Goal: Use online tool/utility: Utilize a website feature to perform a specific function

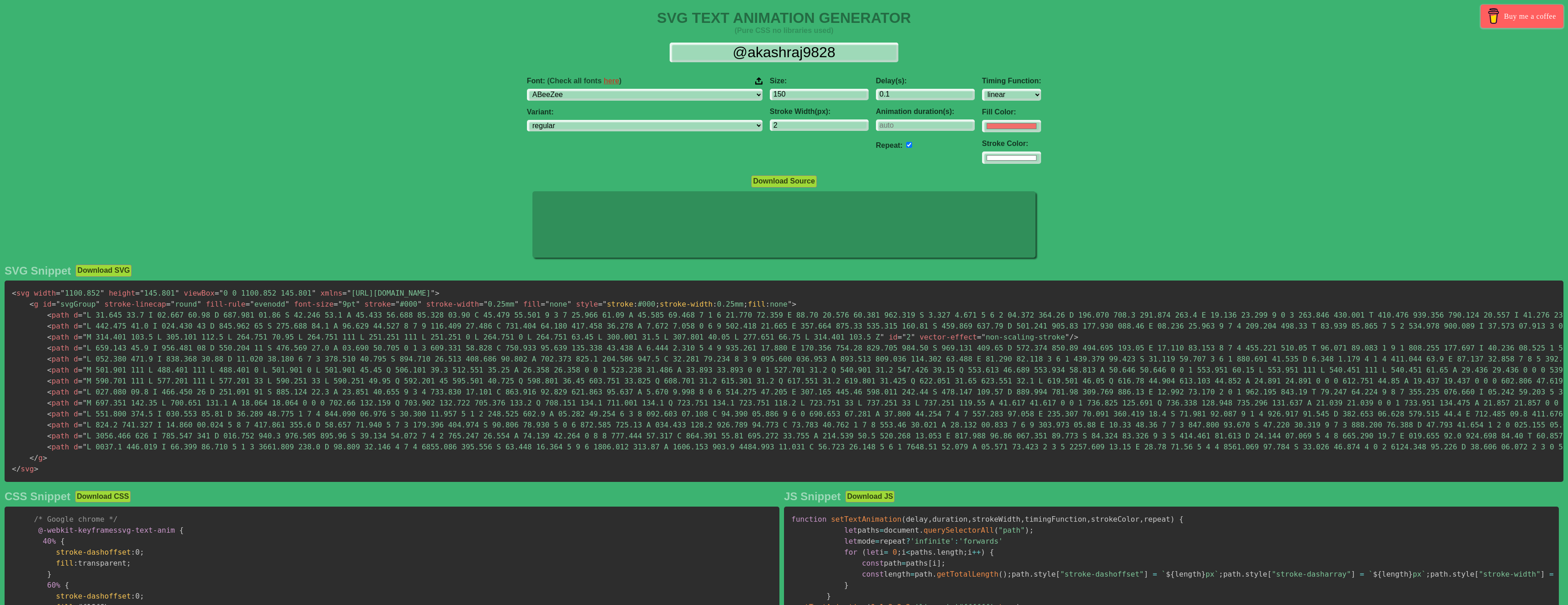
select select "linear"
click at [808, 48] on input "@akashraj9828" at bounding box center [784, 53] width 229 height 21
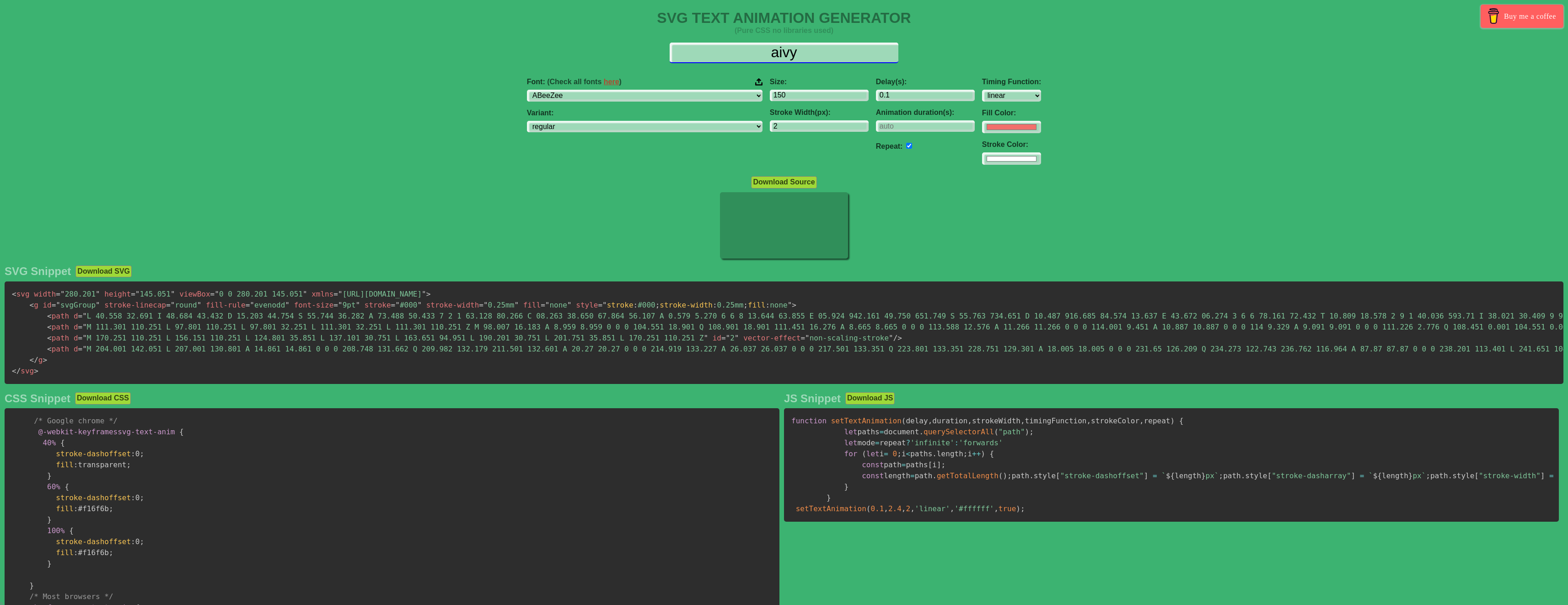
click at [795, 46] on input "aivy" at bounding box center [784, 53] width 229 height 21
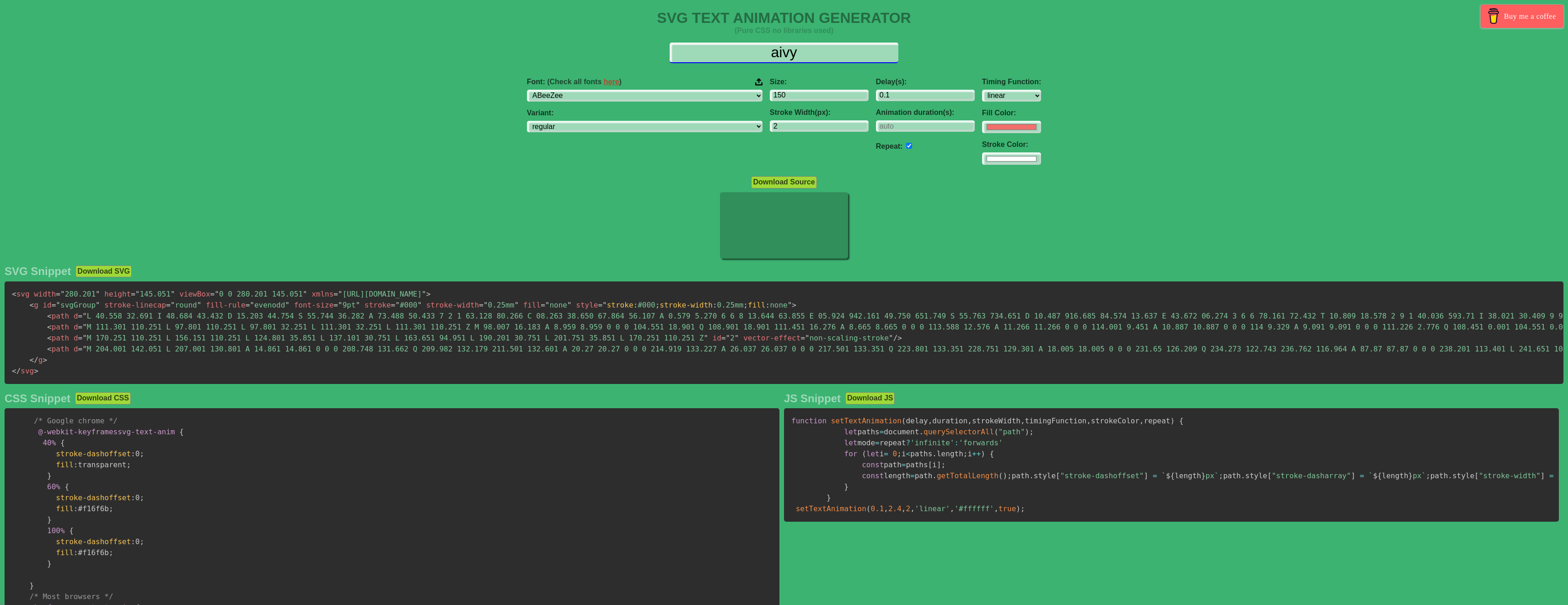
click at [795, 46] on input "aivy" at bounding box center [784, 53] width 229 height 21
type input "Aivy"
click at [645, 93] on select "ABeeZee [PERSON_NAME] Display AR One Sans [PERSON_NAME] Libre Aboreto Abril Fat…" at bounding box center [645, 94] width 236 height 12
select select "Abril Fatface"
click at [600, 89] on select "ABeeZee [PERSON_NAME] Display AR One Sans [PERSON_NAME] Libre Aboreto Abril Fat…" at bounding box center [645, 94] width 236 height 12
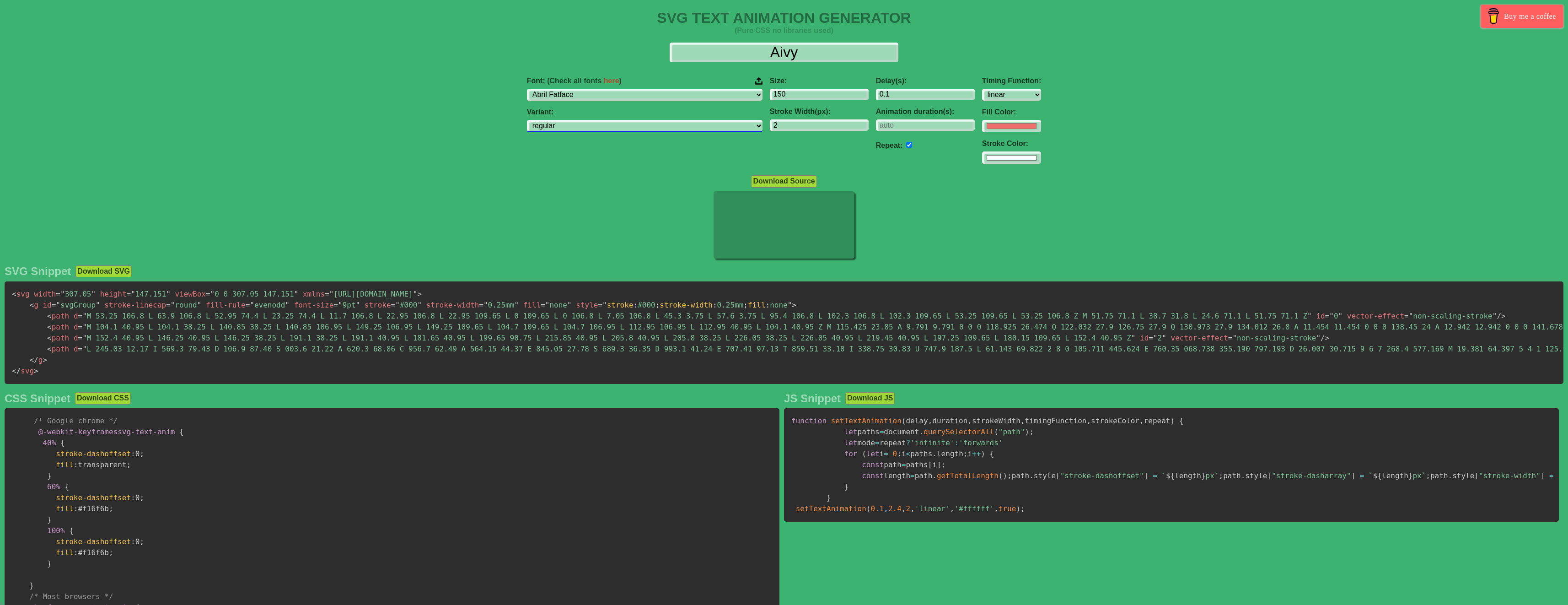
click at [641, 126] on select "regular" at bounding box center [645, 126] width 236 height 12
click at [770, 130] on input "2" at bounding box center [819, 125] width 99 height 12
click at [770, 90] on input "150" at bounding box center [819, 94] width 99 height 12
click at [876, 98] on input "0.1" at bounding box center [925, 94] width 99 height 12
click at [982, 97] on select "ease ease-in ease-out ease-in-out linear step-start step-end" at bounding box center [1011, 94] width 59 height 12
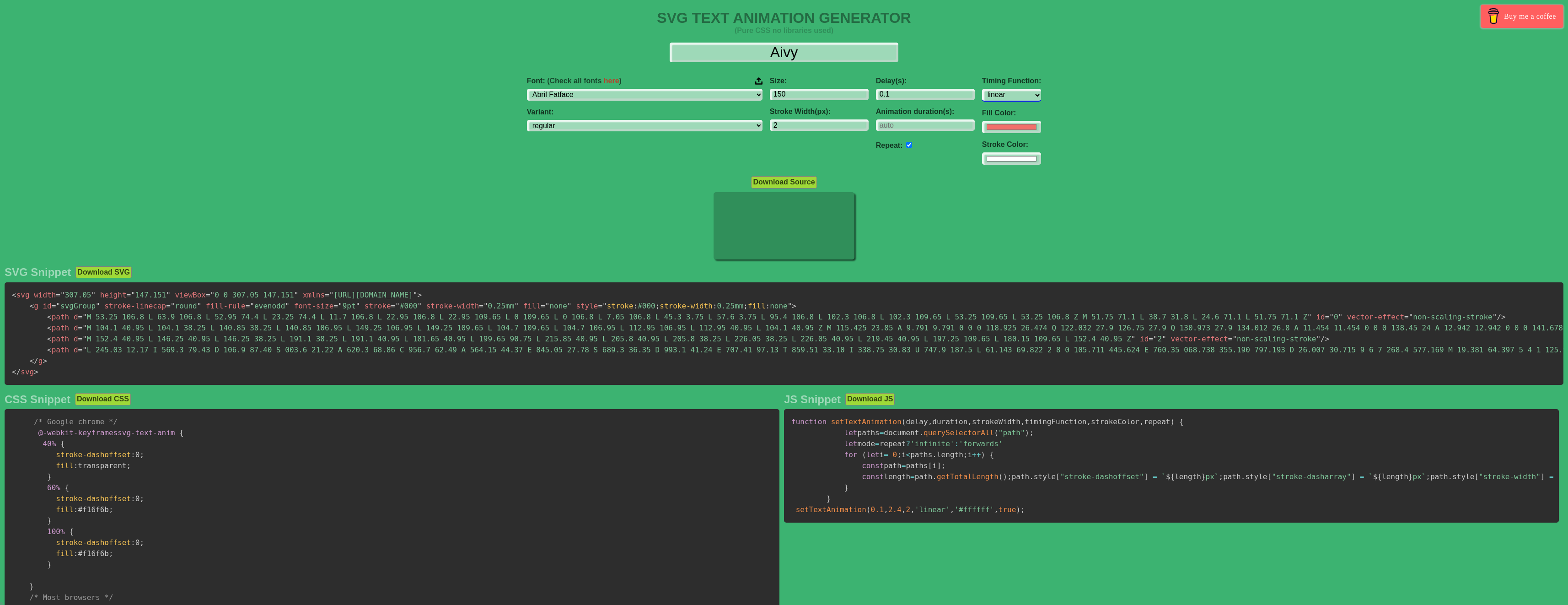
select select "ease-in"
click at [982, 89] on select "ease ease-in ease-out ease-in-out linear step-start step-end" at bounding box center [1011, 94] width 59 height 12
click at [982, 159] on input "#ffffff" at bounding box center [1011, 158] width 59 height 12
click at [982, 130] on input "#f16f6b" at bounding box center [1011, 126] width 59 height 12
type input "#ffffff"
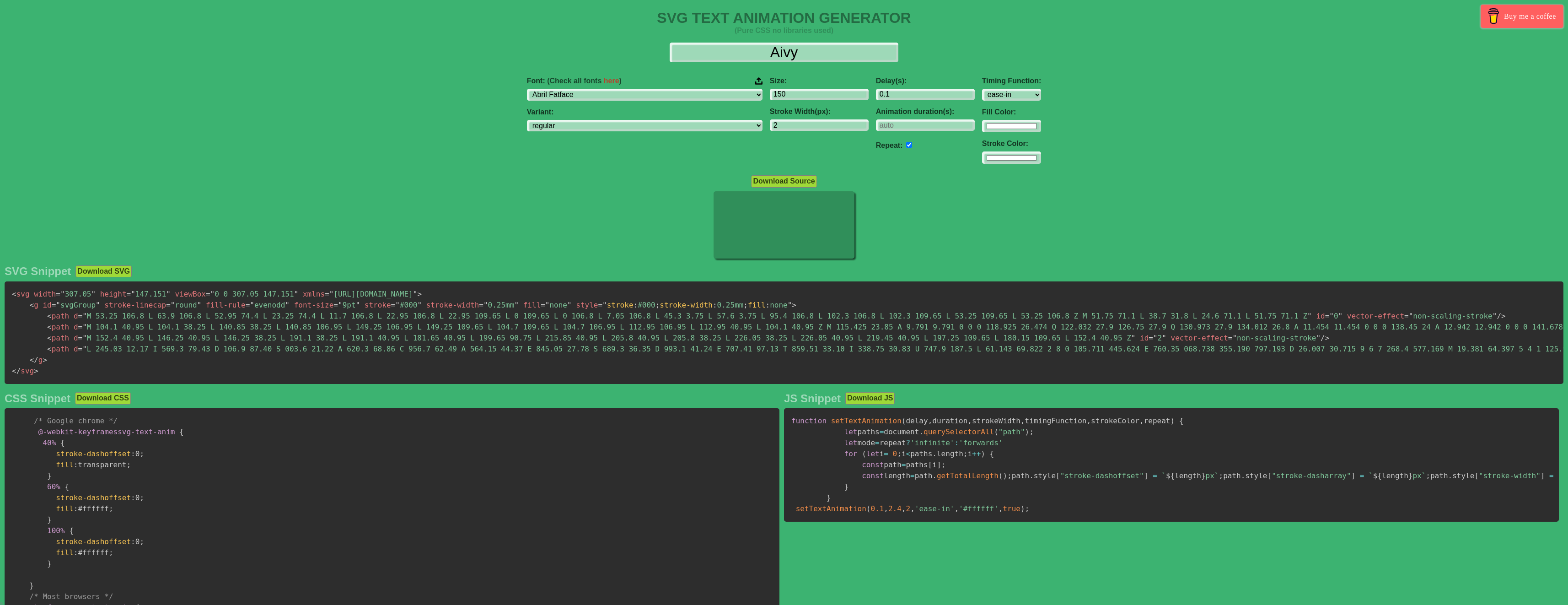
click at [1101, 119] on div "Font: (Check all fonts here ) ABeeZee [PERSON_NAME] Display AR One Sans [PERSON…" at bounding box center [784, 121] width 1568 height 103
